Goal: Task Accomplishment & Management: Use online tool/utility

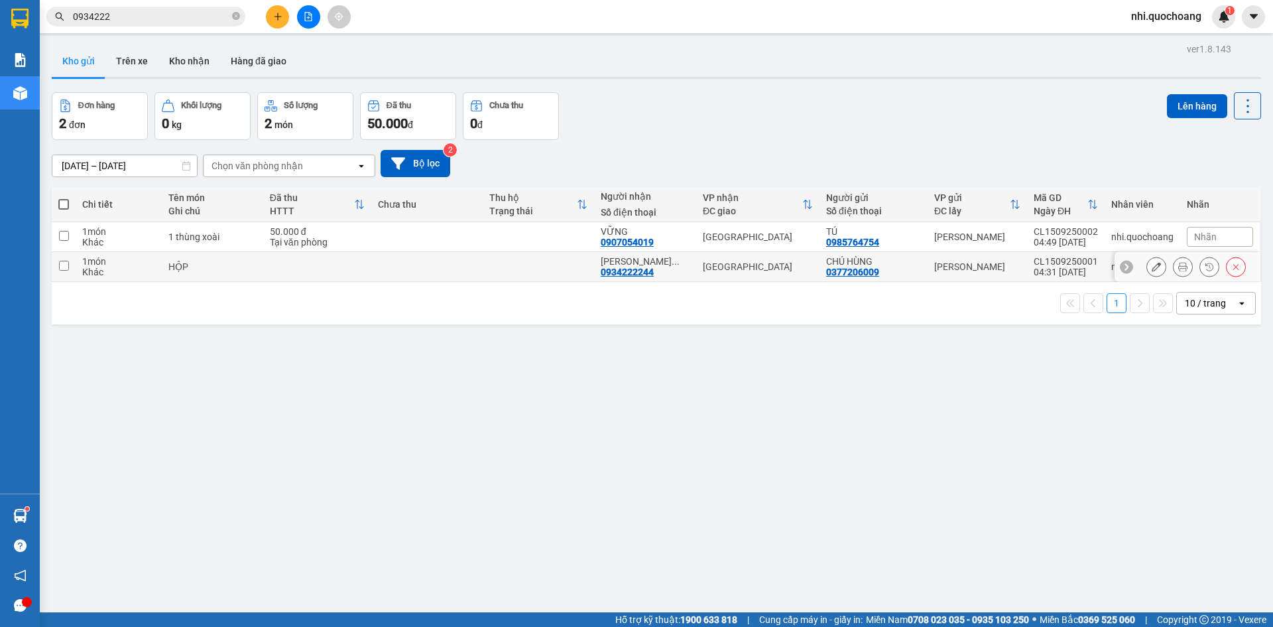
click at [66, 267] on input "checkbox" at bounding box center [64, 266] width 10 height 10
checkbox input "true"
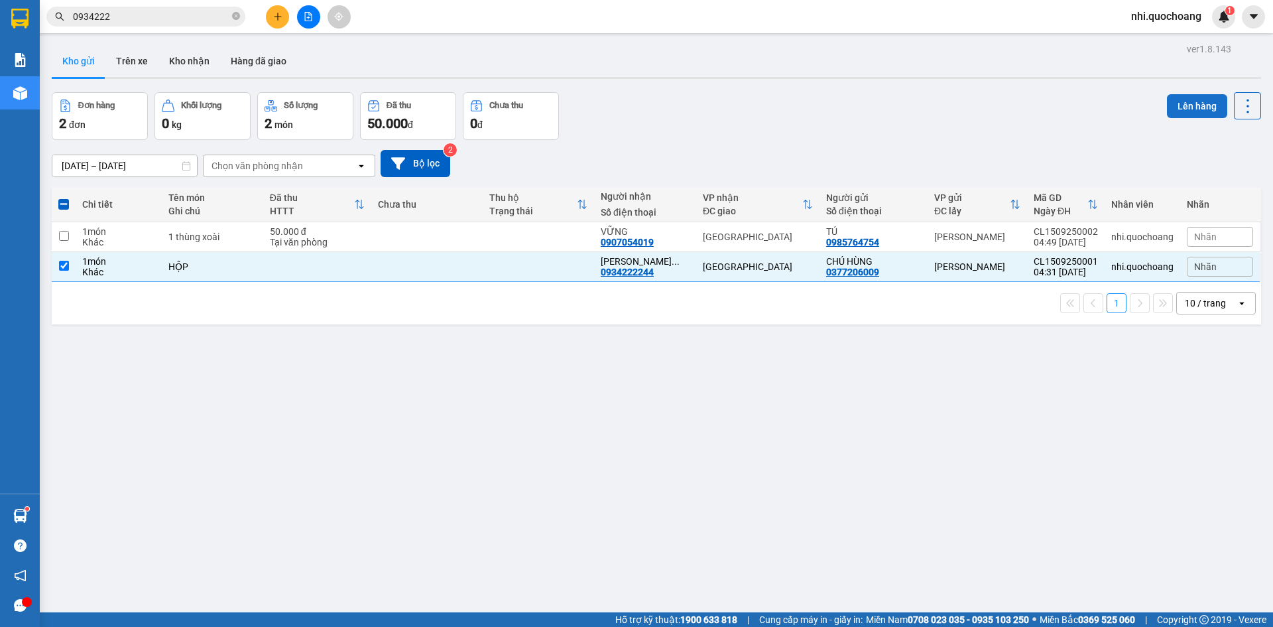
click at [1188, 103] on button "Lên hàng" at bounding box center [1197, 106] width 60 height 24
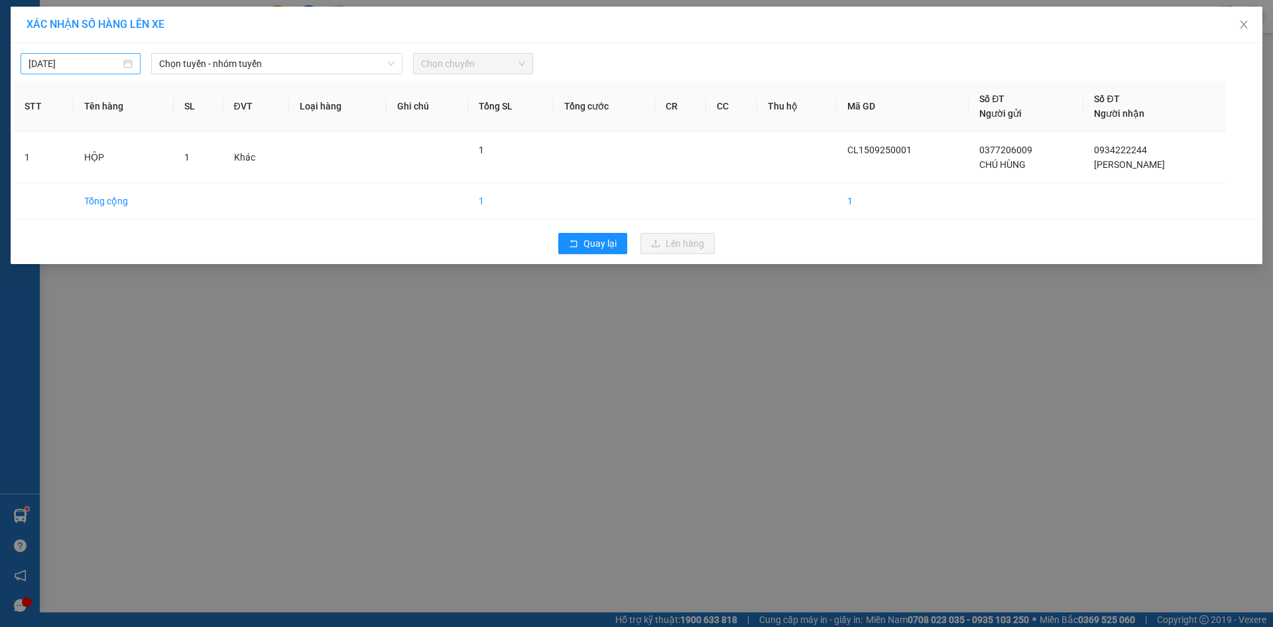
click at [126, 64] on div "[DATE]" at bounding box center [81, 63] width 104 height 15
click at [68, 176] on div "15" at bounding box center [64, 180] width 16 height 16
type input "[DATE]"
click at [393, 66] on icon "down" at bounding box center [391, 64] width 8 height 8
click at [379, 64] on span "Chọn tuyến - nhóm tuyến" at bounding box center [276, 64] width 235 height 20
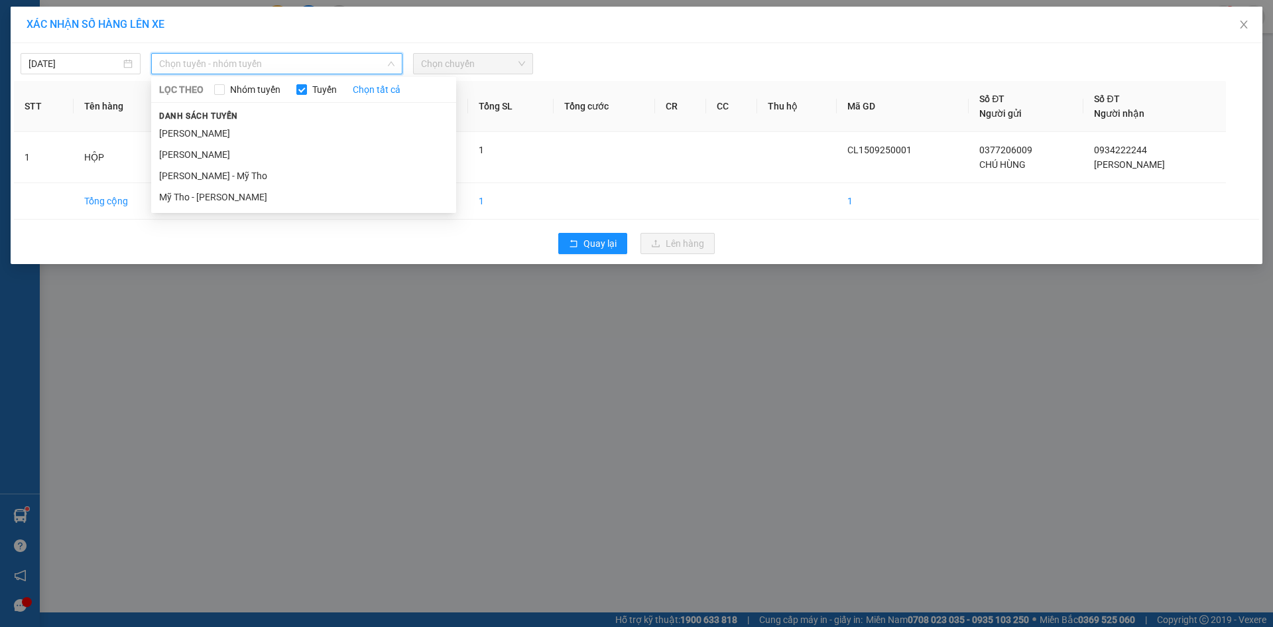
drag, startPoint x: 192, startPoint y: 135, endPoint x: 550, endPoint y: 71, distance: 363.7
click at [198, 131] on li "[PERSON_NAME]" at bounding box center [303, 133] width 305 height 21
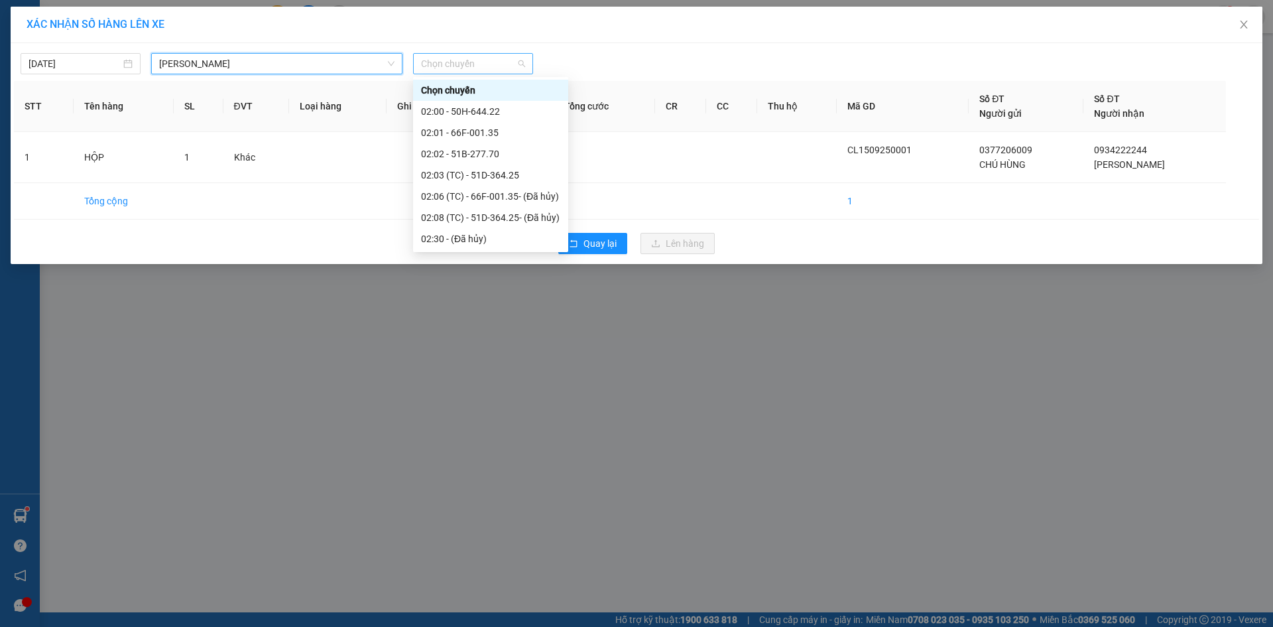
click at [502, 58] on span "Chọn chuyến" at bounding box center [473, 64] width 104 height 20
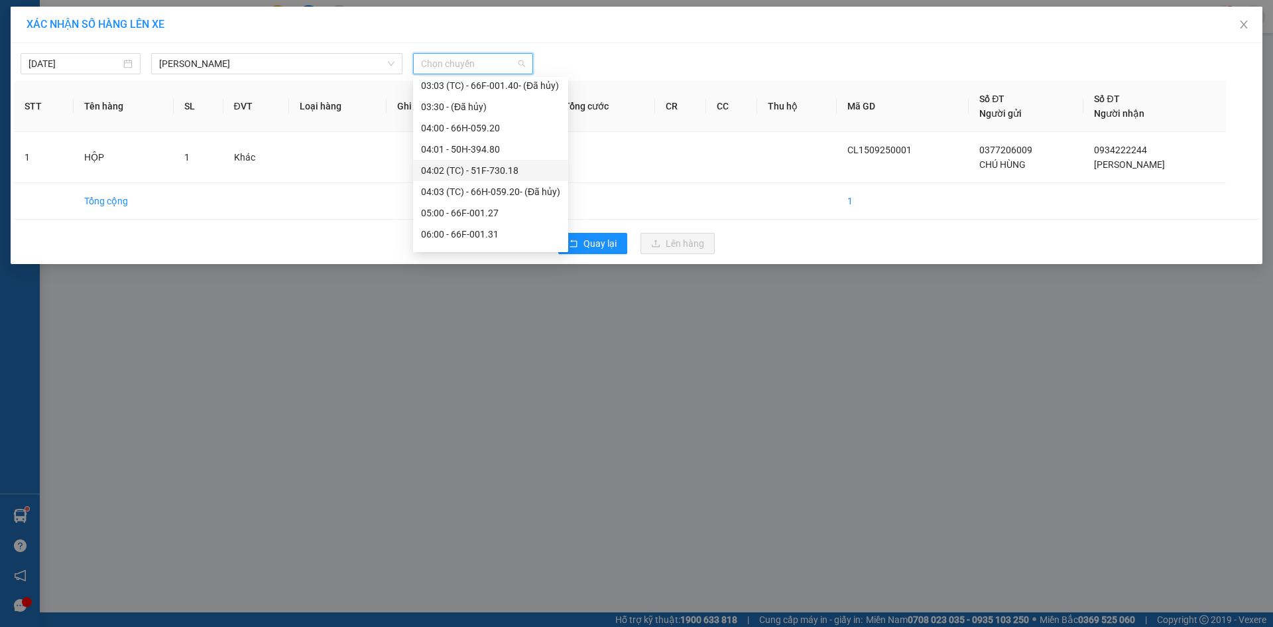
scroll to position [265, 0]
click at [481, 188] on div "05:00 - 66F-001.27" at bounding box center [490, 185] width 139 height 15
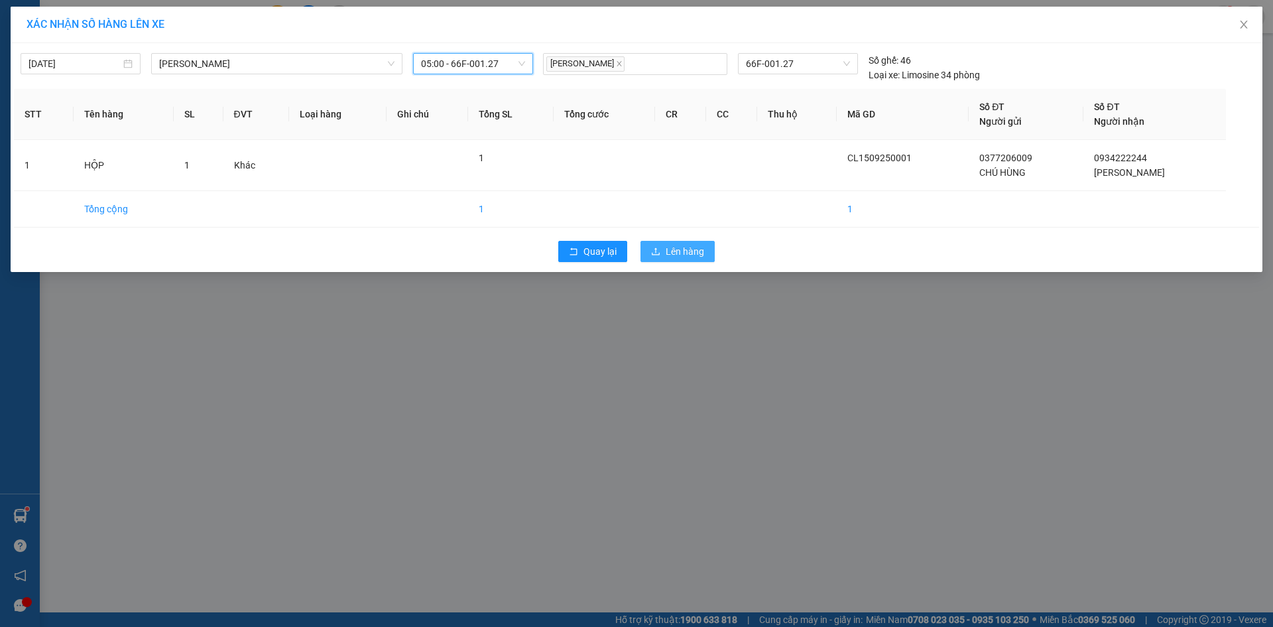
click at [672, 249] on span "Lên hàng" at bounding box center [685, 251] width 38 height 15
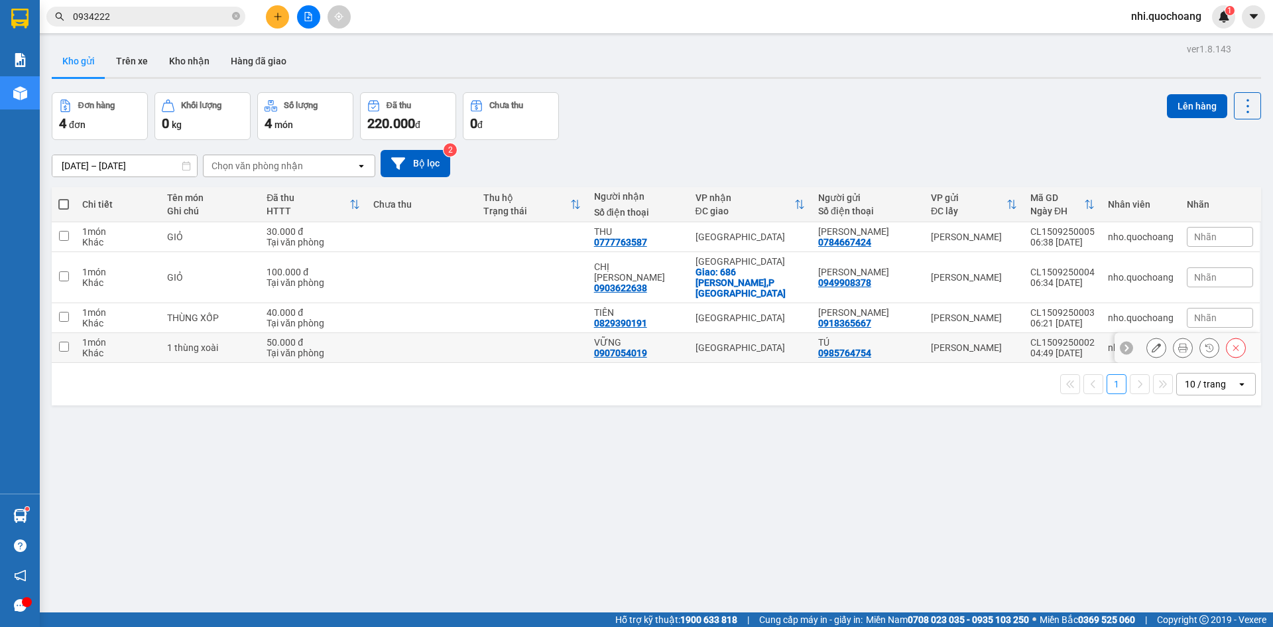
click at [61, 342] on input "checkbox" at bounding box center [64, 347] width 10 height 10
checkbox input "true"
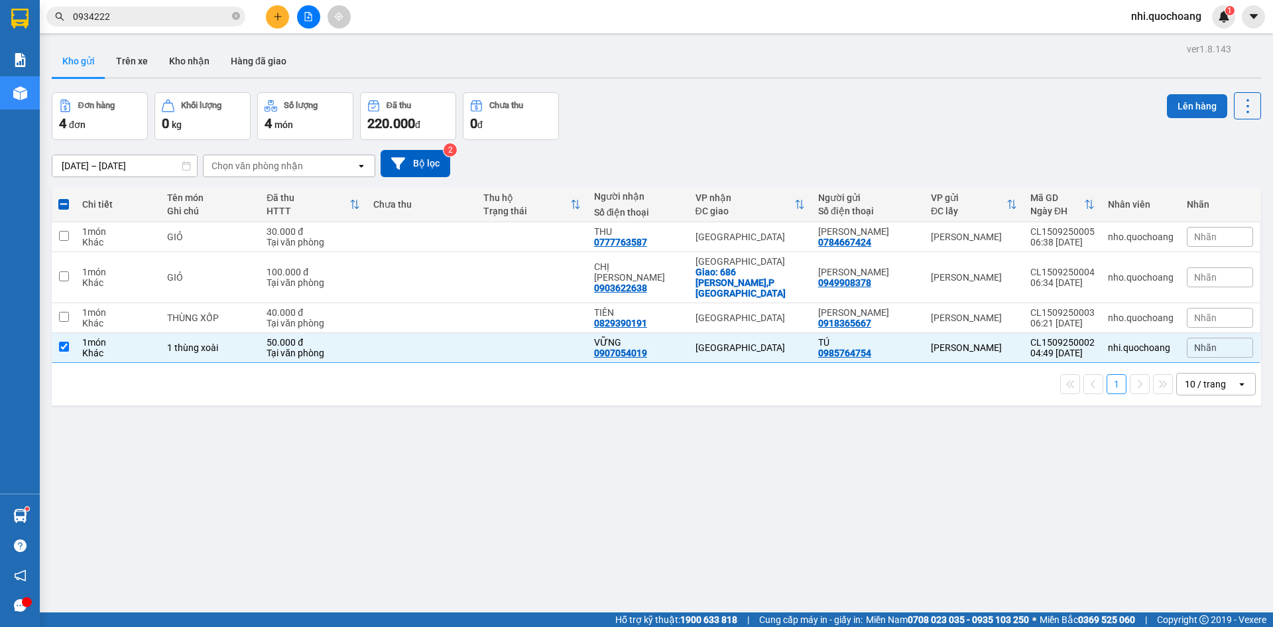
click at [1180, 103] on button "Lên hàng" at bounding box center [1197, 106] width 60 height 24
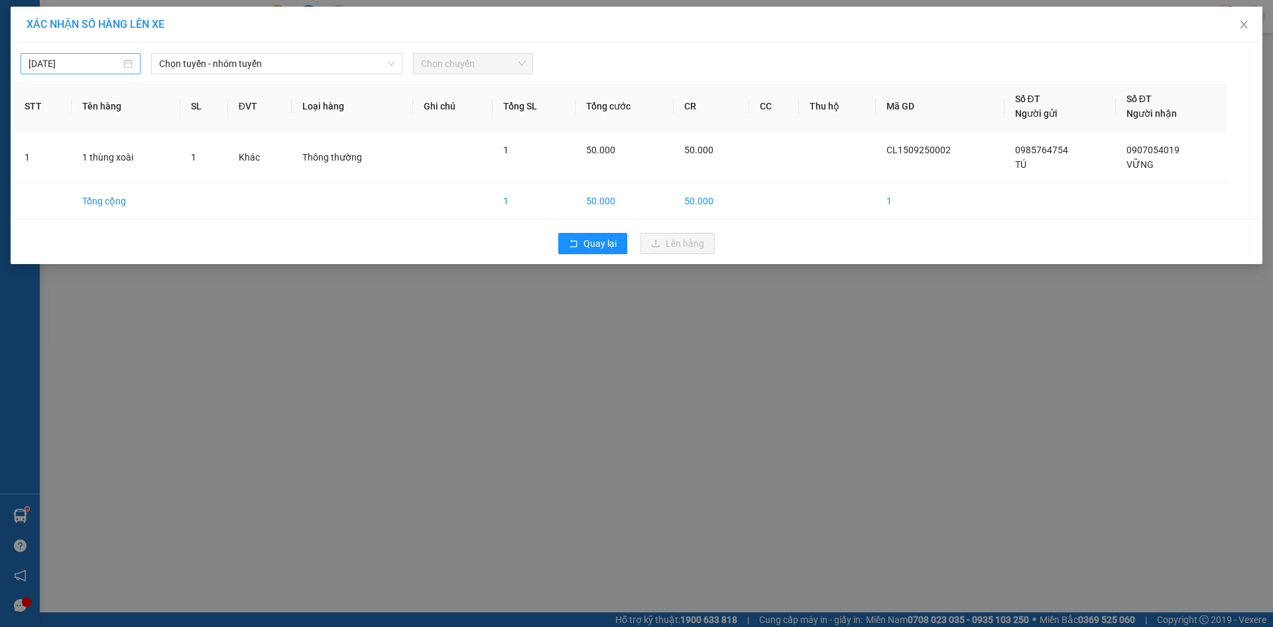
click at [133, 59] on div "[DATE]" at bounding box center [81, 63] width 104 height 15
click at [66, 184] on div "15" at bounding box center [64, 180] width 16 height 16
type input "[DATE]"
click at [390, 61] on icon "down" at bounding box center [391, 64] width 8 height 8
click at [362, 64] on span "Chọn tuyến - nhóm tuyến" at bounding box center [276, 64] width 235 height 20
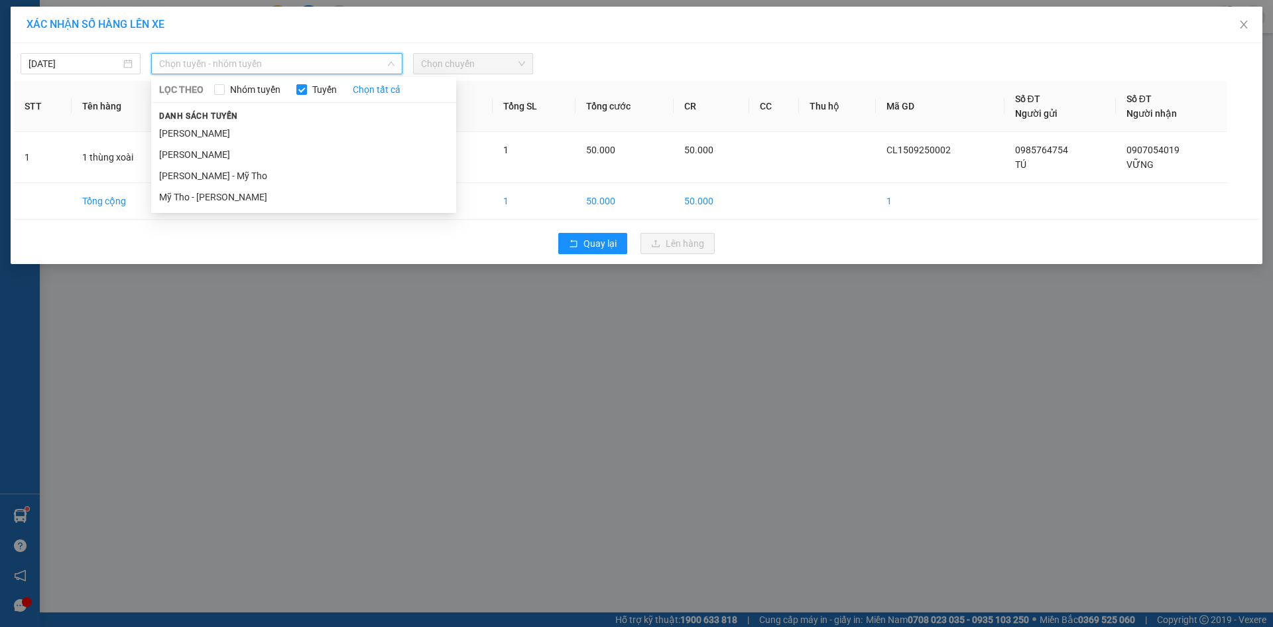
drag, startPoint x: 220, startPoint y: 133, endPoint x: 497, endPoint y: 73, distance: 283.6
click at [225, 132] on li "[PERSON_NAME]" at bounding box center [303, 133] width 305 height 21
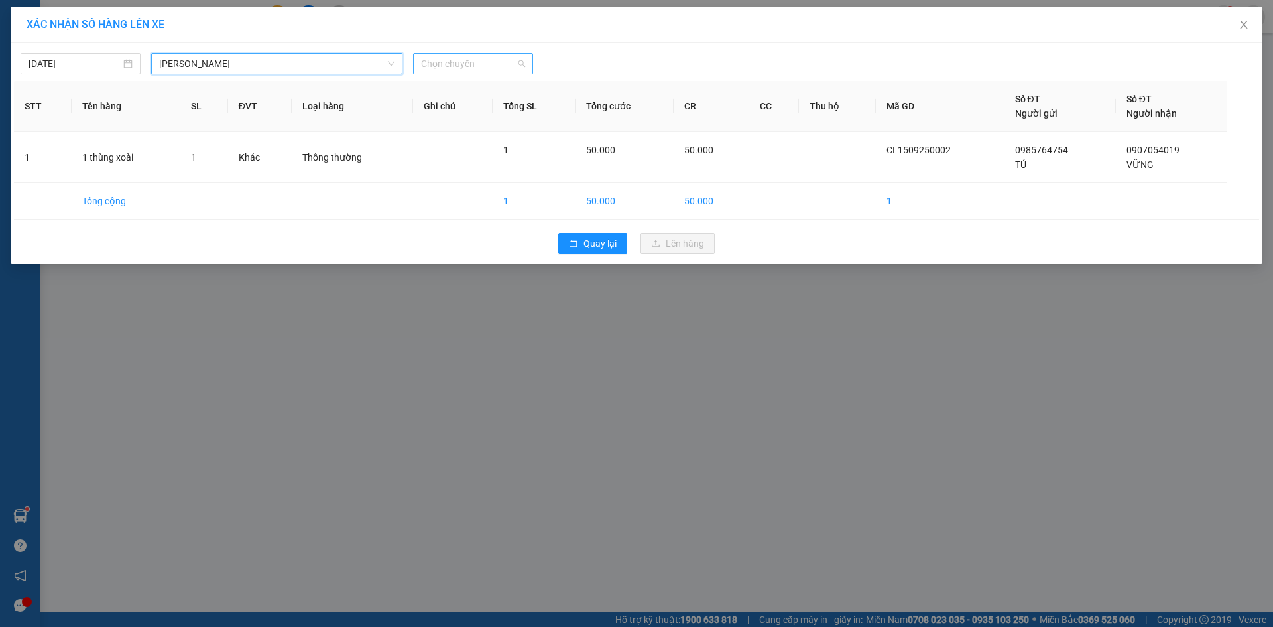
click at [507, 57] on span "Chọn chuyến" at bounding box center [473, 64] width 104 height 20
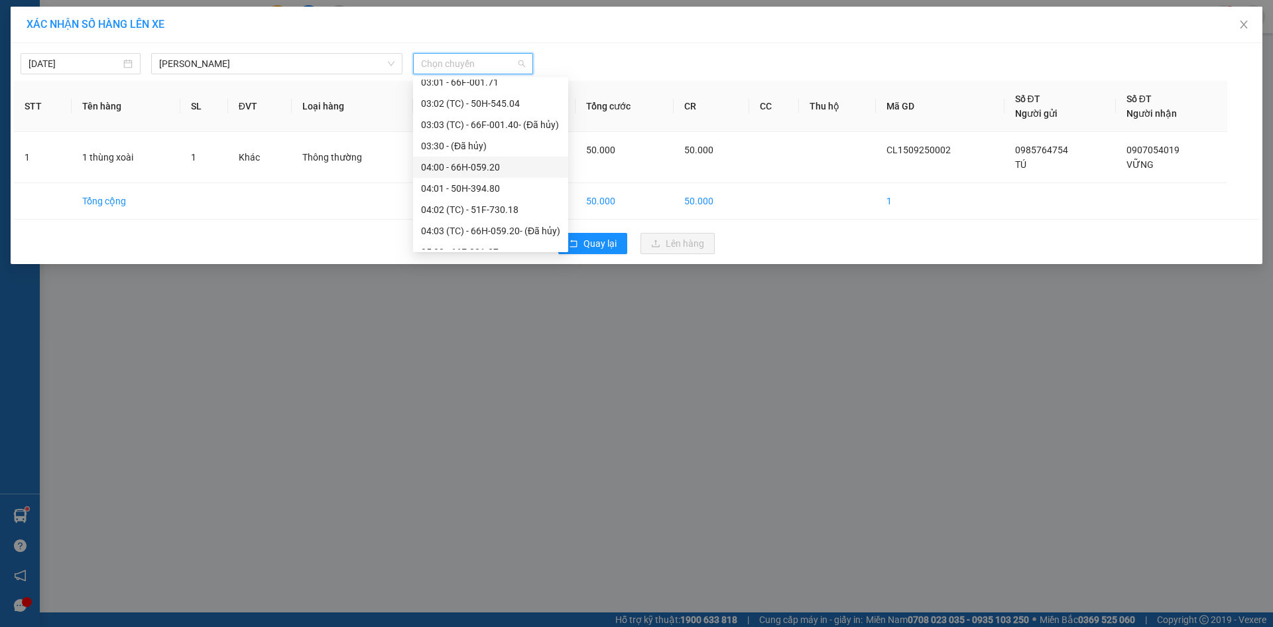
scroll to position [265, 0]
click at [476, 204] on div "06:00 - 66F-001.31" at bounding box center [490, 207] width 139 height 15
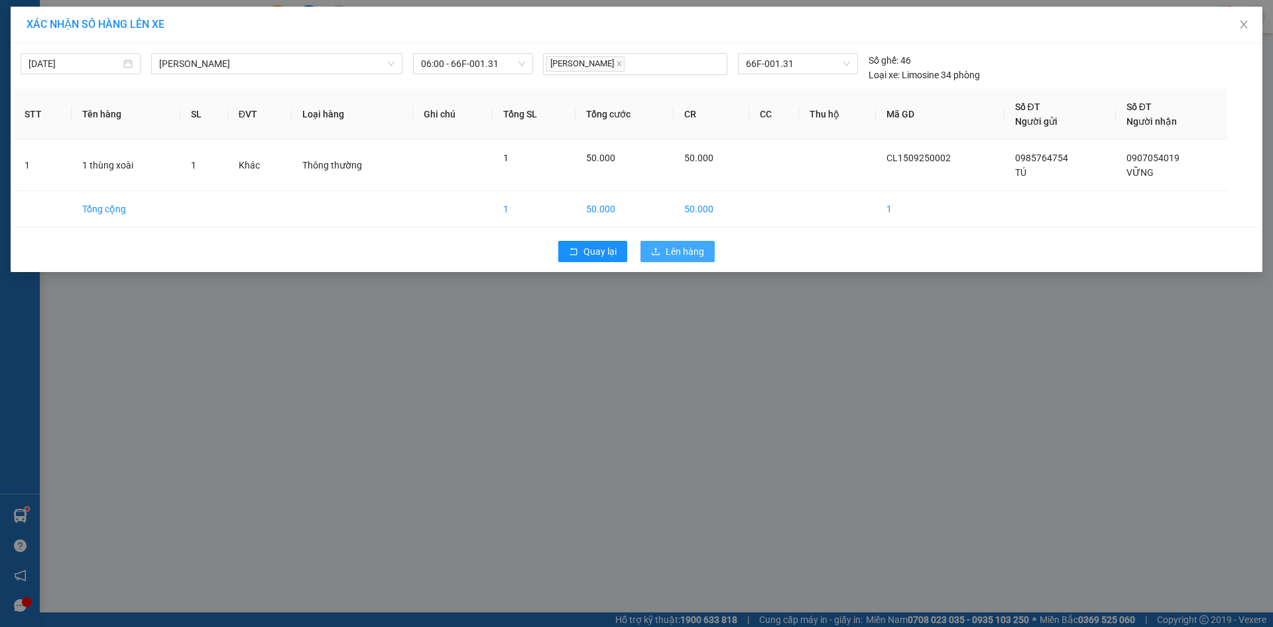
click at [692, 254] on span "Lên hàng" at bounding box center [685, 251] width 38 height 15
